Goal: Use online tool/utility

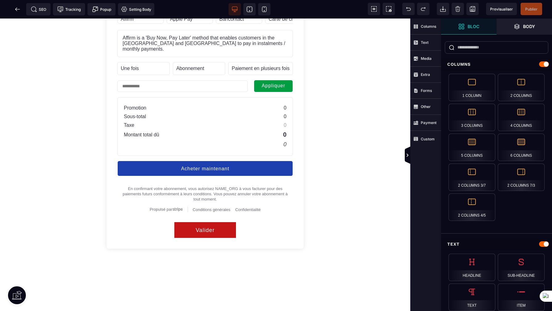
scroll to position [319, 0]
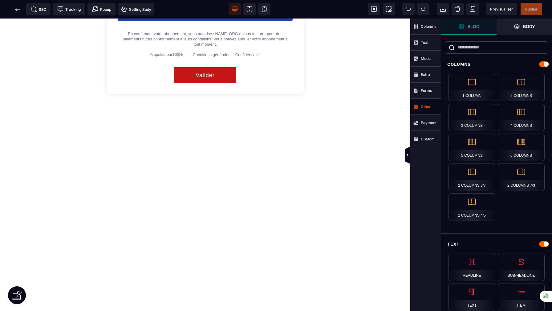
click at [430, 104] on strong "Other" at bounding box center [426, 106] width 10 height 5
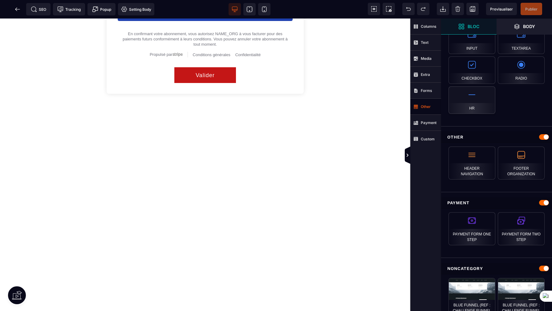
scroll to position [564, 0]
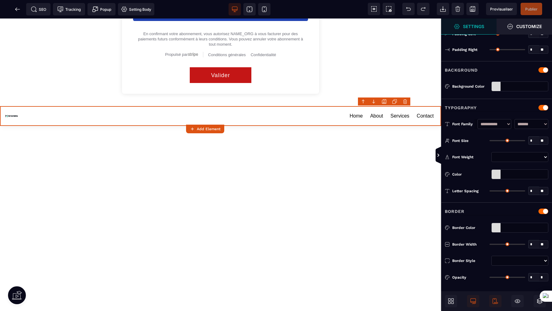
type input "*"
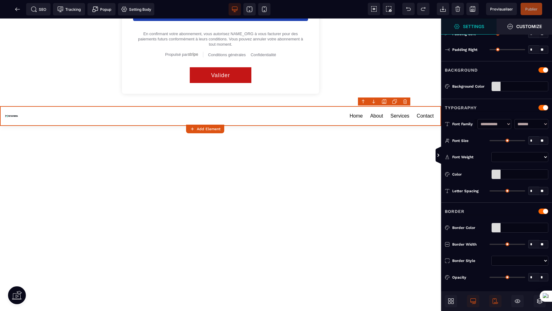
type input "**"
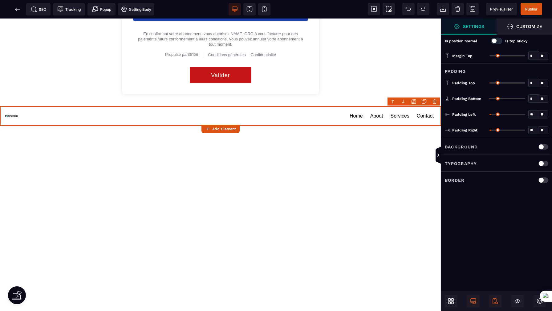
scroll to position [0, 0]
click at [500, 42] on div at bounding box center [496, 41] width 11 height 6
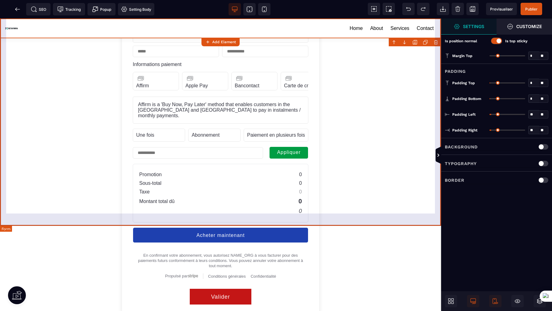
scroll to position [354, 0]
